Goal: Feedback & Contribution: Submit feedback/report problem

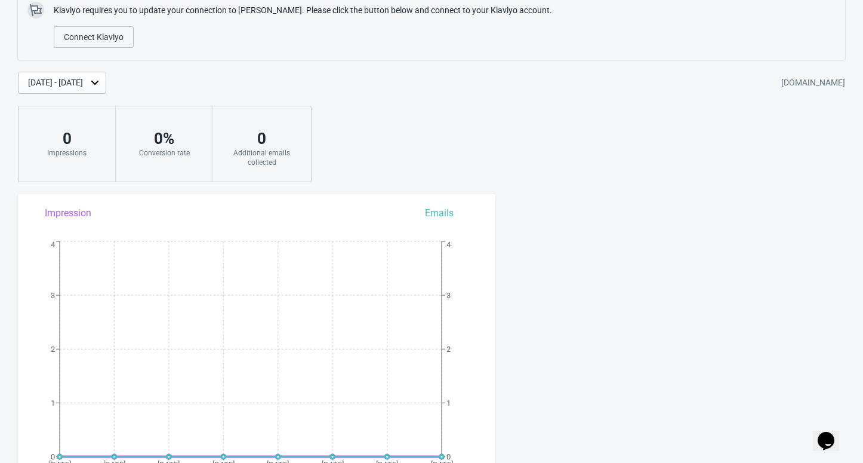
scroll to position [398, 0]
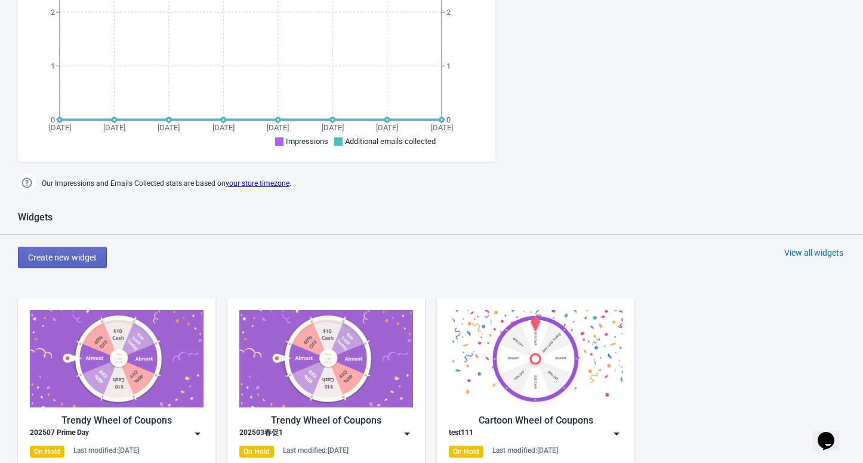
click at [825, 434] on icon "Chat widget" at bounding box center [826, 441] width 17 height 18
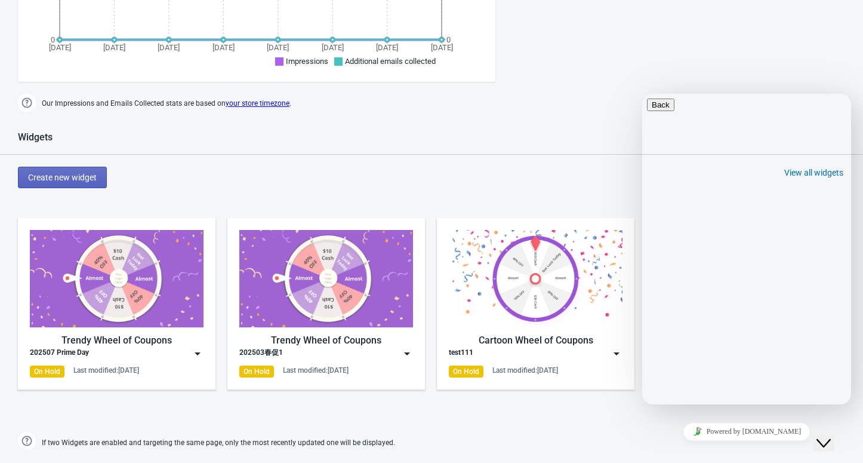
scroll to position [24, 0]
type input "lavee"
type input "[EMAIL_ADDRESS][DOMAIN_NAME]"
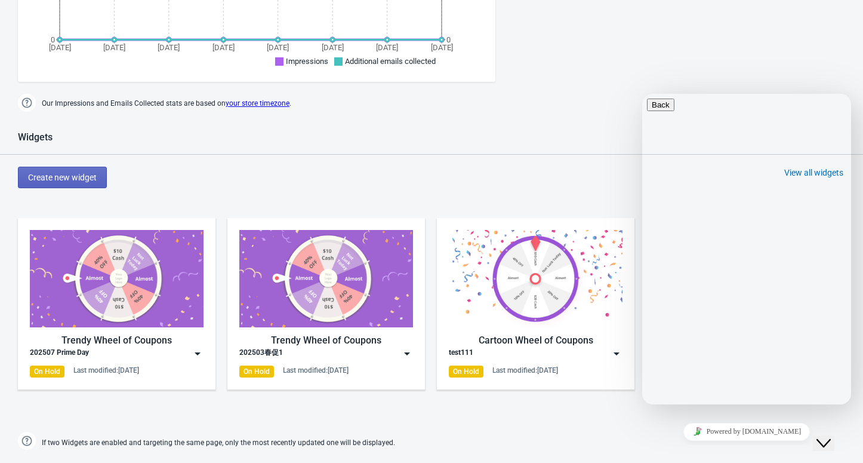
paste textarea "Dear [Team/Support], I hope this email finds you well. We’ve encountered a coup…"
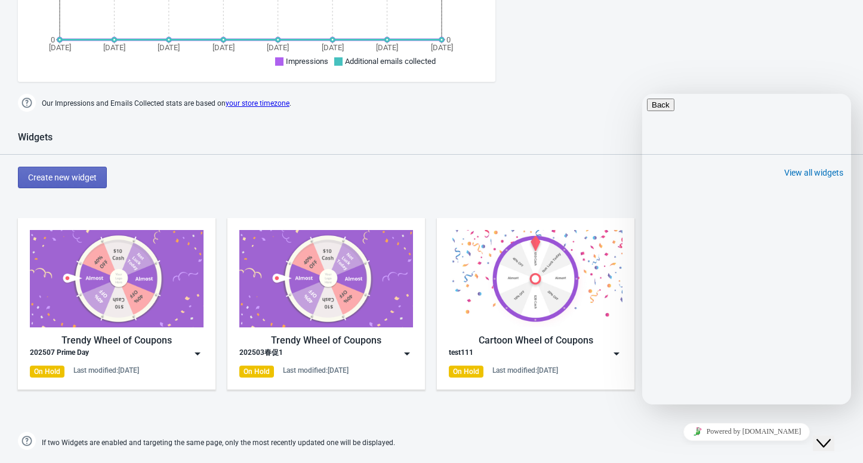
drag, startPoint x: 714, startPoint y: 281, endPoint x: 747, endPoint y: 276, distance: 33.8
type textarea "Dear Team, I hope this email finds you well. We’ve encountered a couple of issu…"
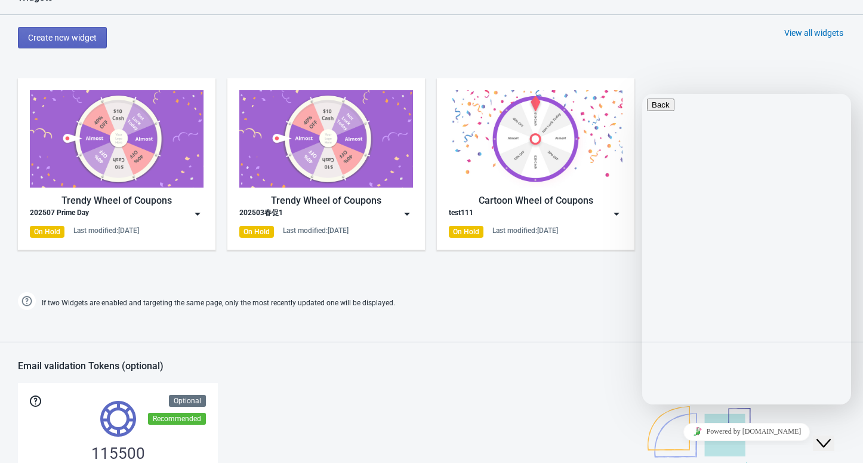
scroll to position [636, 0]
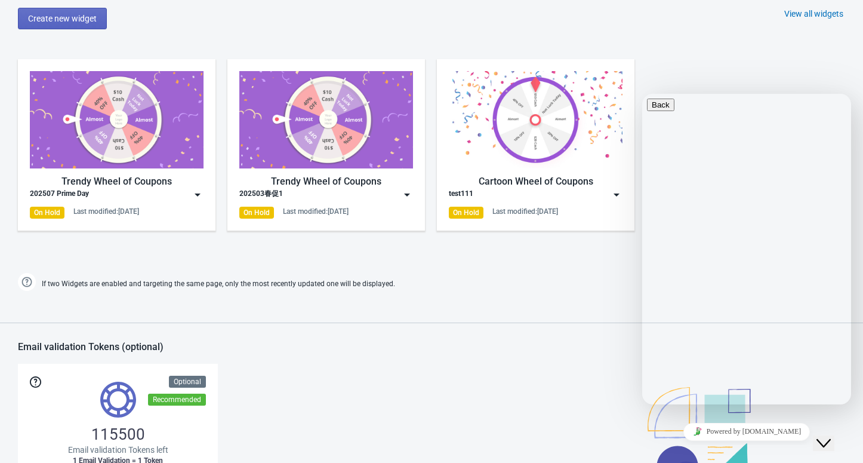
drag, startPoint x: 724, startPoint y: 232, endPoint x: 639, endPoint y: 146, distance: 120.7
click at [642, 146] on html "Back Do you have question? Leave us a note and we'll get back to you as soon as…" at bounding box center [746, 249] width 209 height 310
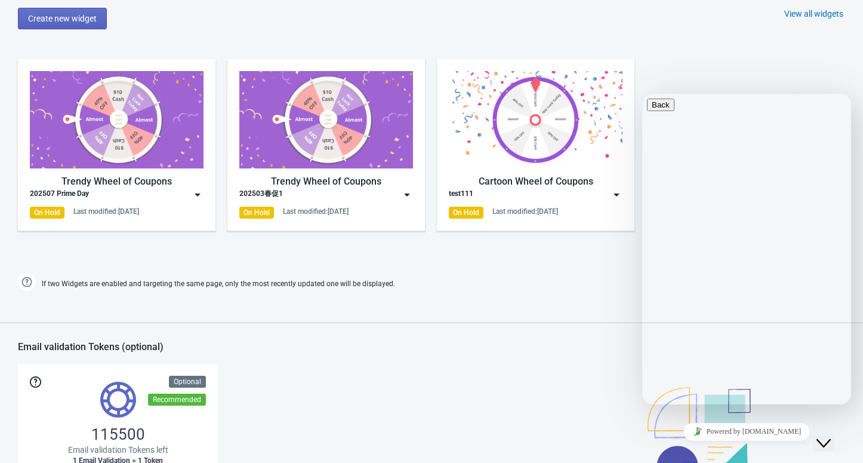
paste textarea "I hope this email finds you well. We’ve encountered a couple of issues related …"
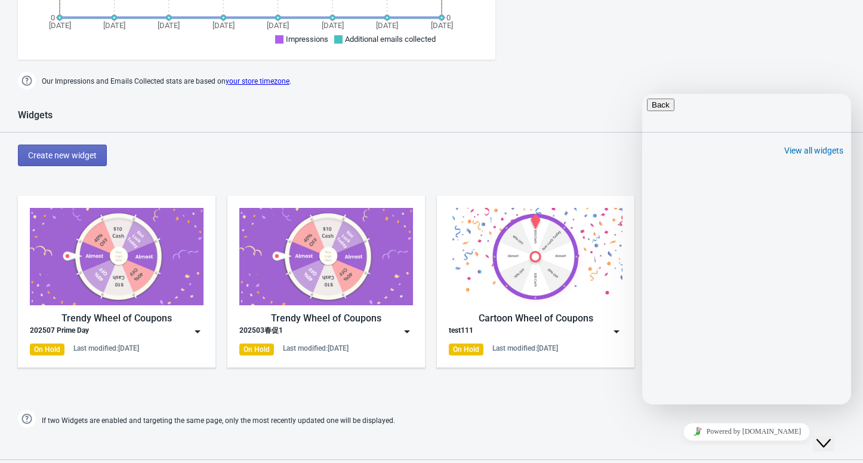
scroll to position [478, 0]
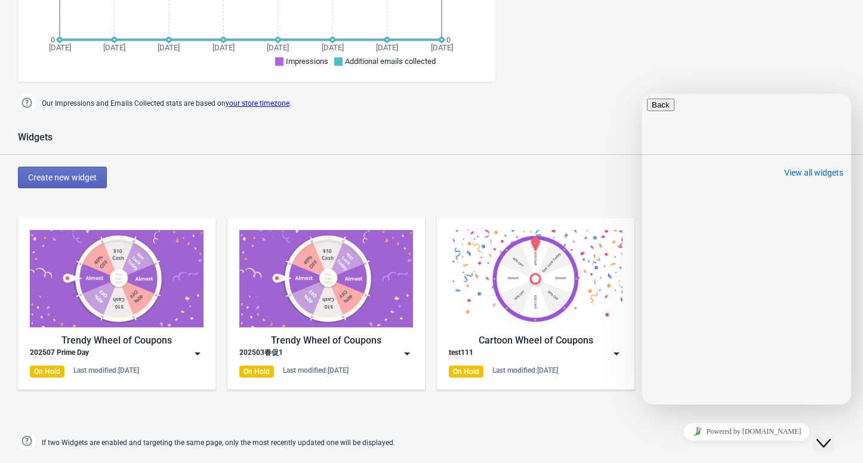
type textarea "I hope this email finds you well. We’ve encountered a couple of issues related …"
paste textarea "We found that users who registered their email addresses during previous lucky …"
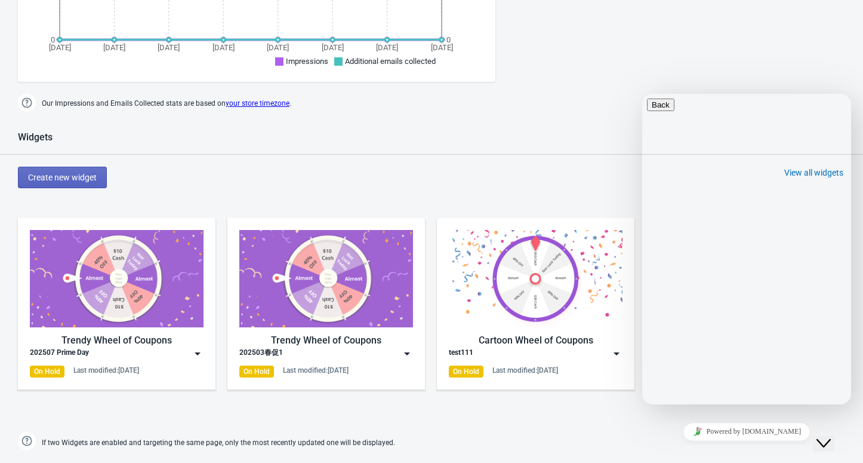
type textarea "We found that users who registered their email addresses during previous lucky …"
paste textarea "We found that users who registered their emails in previous lucky draw events c…"
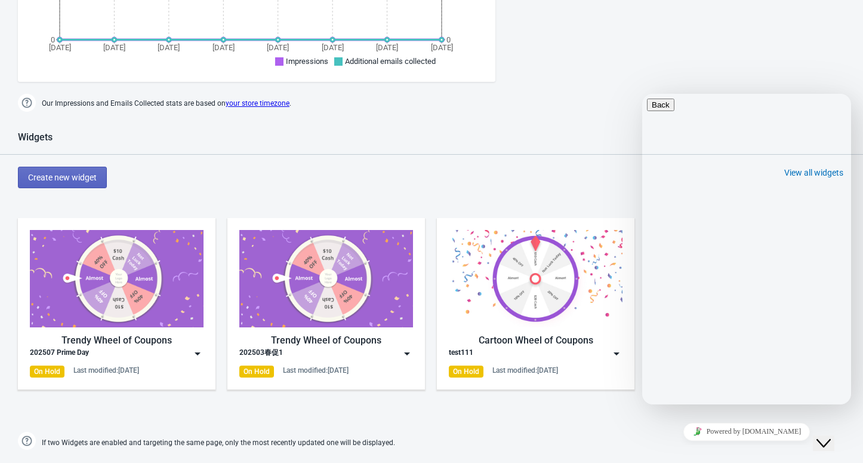
type textarea "hello team！We found that users who registered their emails in previous lucky dr…"
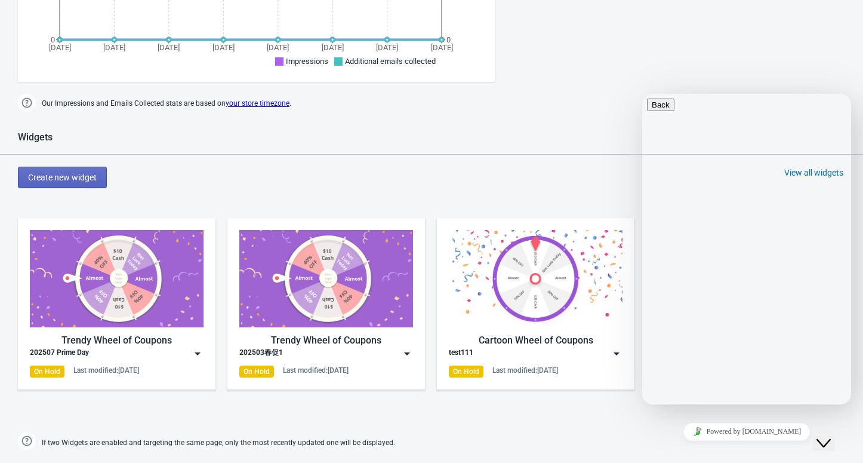
scroll to position [0, 0]
click at [652, 109] on icon "button" at bounding box center [652, 104] width 0 height 9
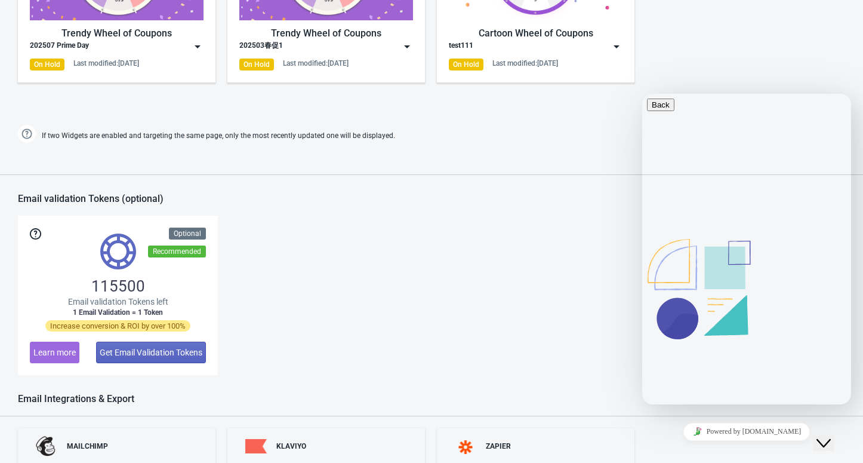
scroll to position [796, 0]
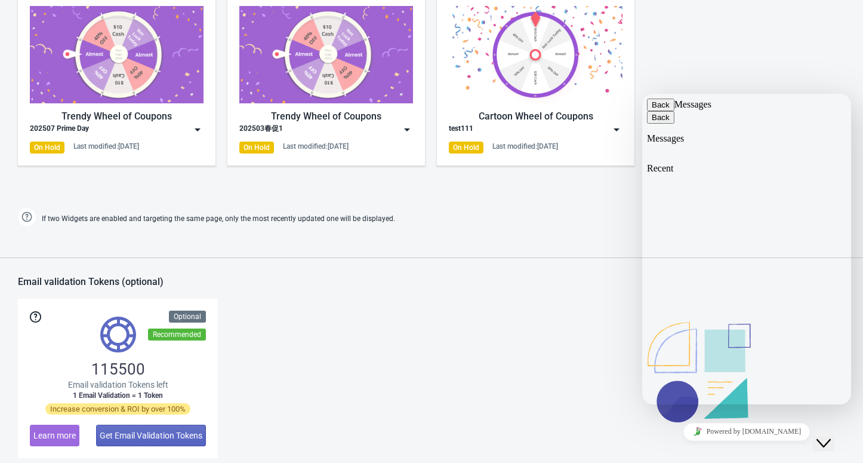
scroll to position [636, 0]
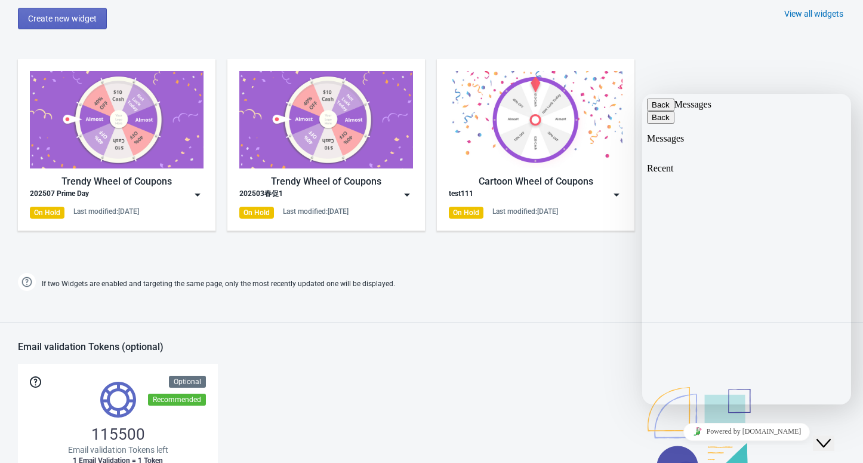
click at [665, 111] on button "Back" at bounding box center [660, 105] width 27 height 13
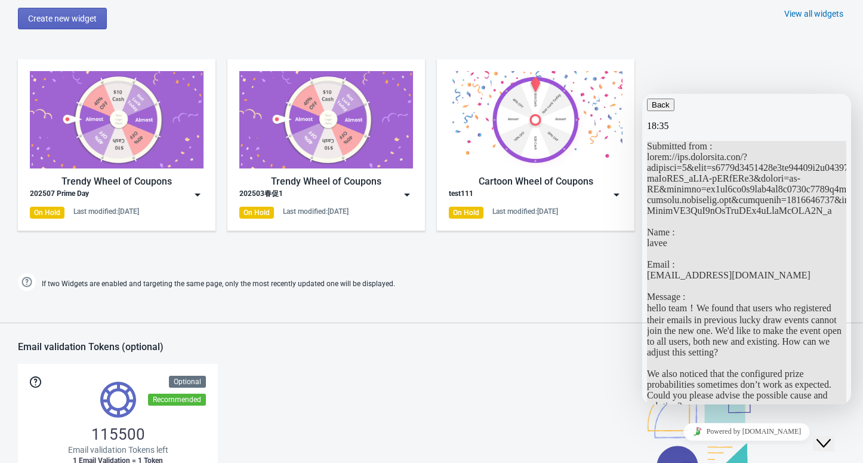
scroll to position [670, 0]
drag, startPoint x: 757, startPoint y: 176, endPoint x: 825, endPoint y: 261, distance: 108.7
click at [825, 261] on p "Submitted from : Name : [PERSON_NAME] : [EMAIL_ADDRESS][DOMAIN_NAME] Message : …" at bounding box center [746, 276] width 199 height 270
drag, startPoint x: 753, startPoint y: 292, endPoint x: 734, endPoint y: 293, distance: 19.1
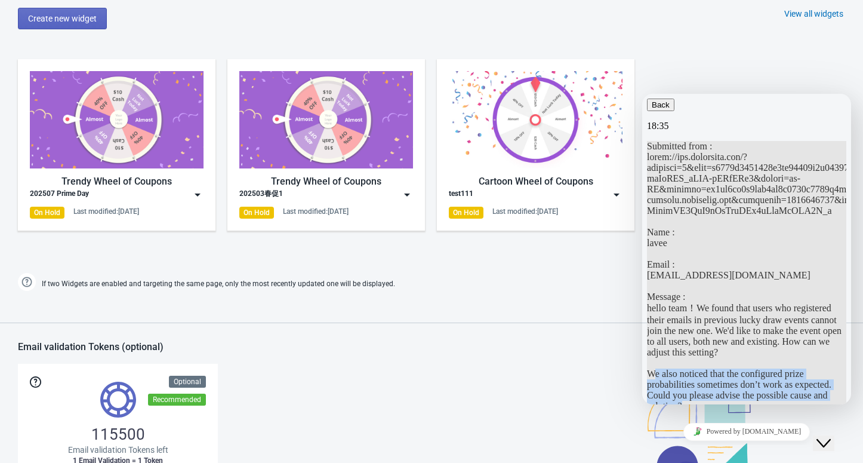
drag, startPoint x: 707, startPoint y: 287, endPoint x: 746, endPoint y: 355, distance: 78.3
click at [746, 355] on p "Submitted from : Name : [PERSON_NAME] : [EMAIL_ADDRESS][DOMAIN_NAME] Message : …" at bounding box center [746, 276] width 199 height 270
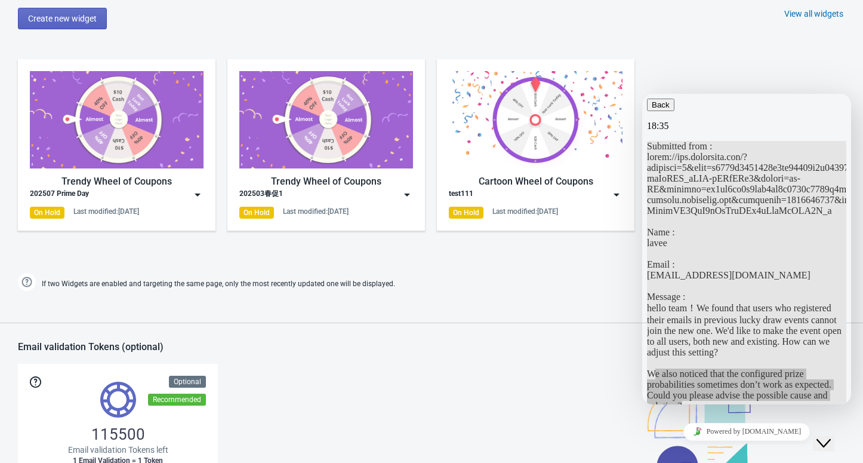
click at [812, 59] on div "Trendy Wheel of Coupons 202507 Prime Day On Hold Last modified: [DATE] Trendy W…" at bounding box center [431, 154] width 863 height 215
click at [481, 312] on div at bounding box center [431, 317] width 863 height 11
click at [798, 34] on div "Widgets Create new widget View all widgets Trendy Wheel of Coupons 202507 Prime…" at bounding box center [431, 133] width 863 height 321
click at [725, 58] on div "Trendy Wheel of Coupons 202507 Prime Day On Hold Last modified: [DATE] Trendy W…" at bounding box center [431, 154] width 863 height 215
